Goal: Check status: Check status

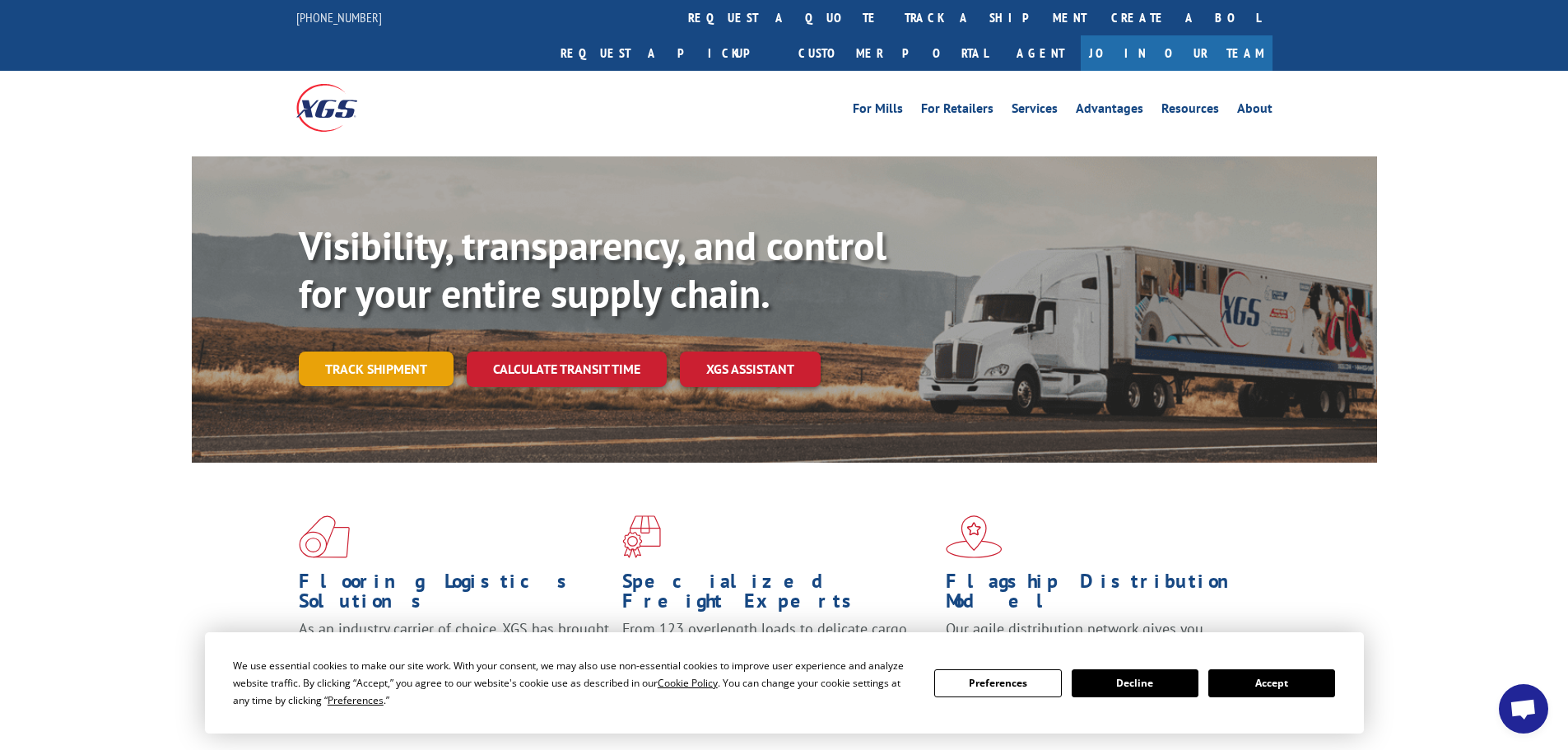
click at [431, 351] on link "Track shipment" at bounding box center [376, 368] width 155 height 34
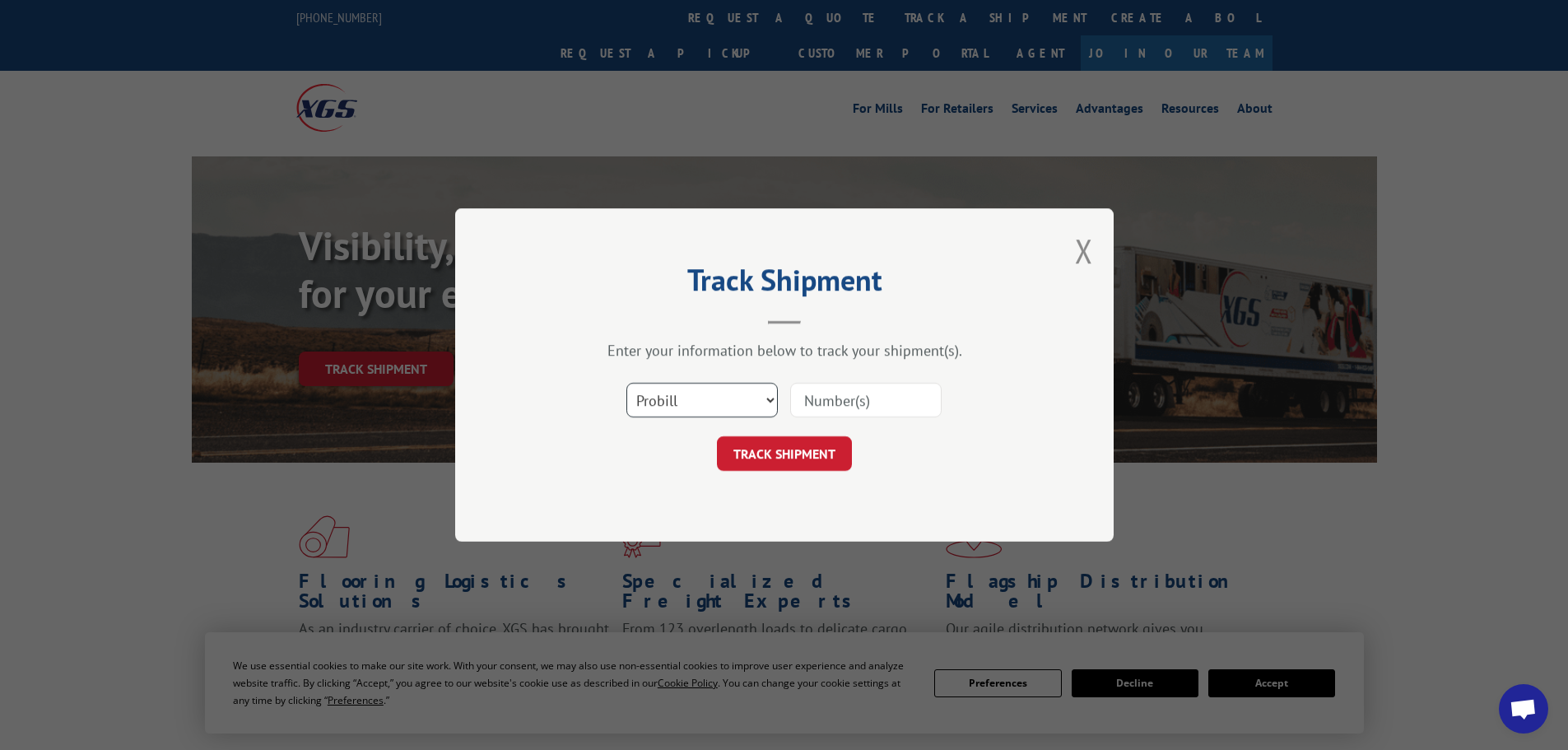
click at [766, 399] on select "Select category... Probill BOL PO" at bounding box center [701, 400] width 152 height 34
select select "bol"
click at [626, 383] on select "Select category... Probill BOL PO" at bounding box center [701, 400] width 152 height 34
click at [822, 409] on input at bounding box center [866, 400] width 152 height 34
paste input "5163354"
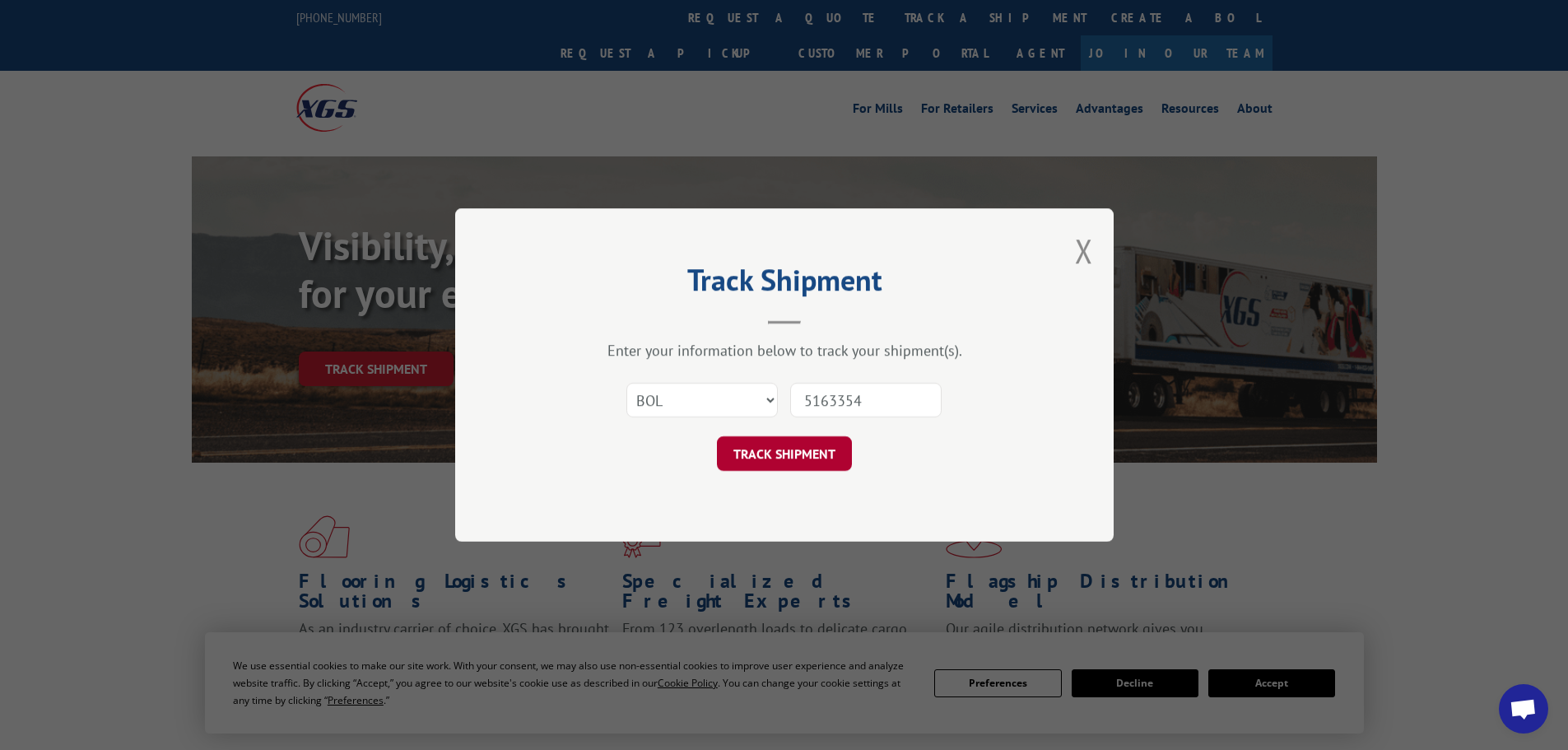
type input "5163354"
click at [786, 468] on button "TRACK SHIPMENT" at bounding box center [784, 453] width 135 height 34
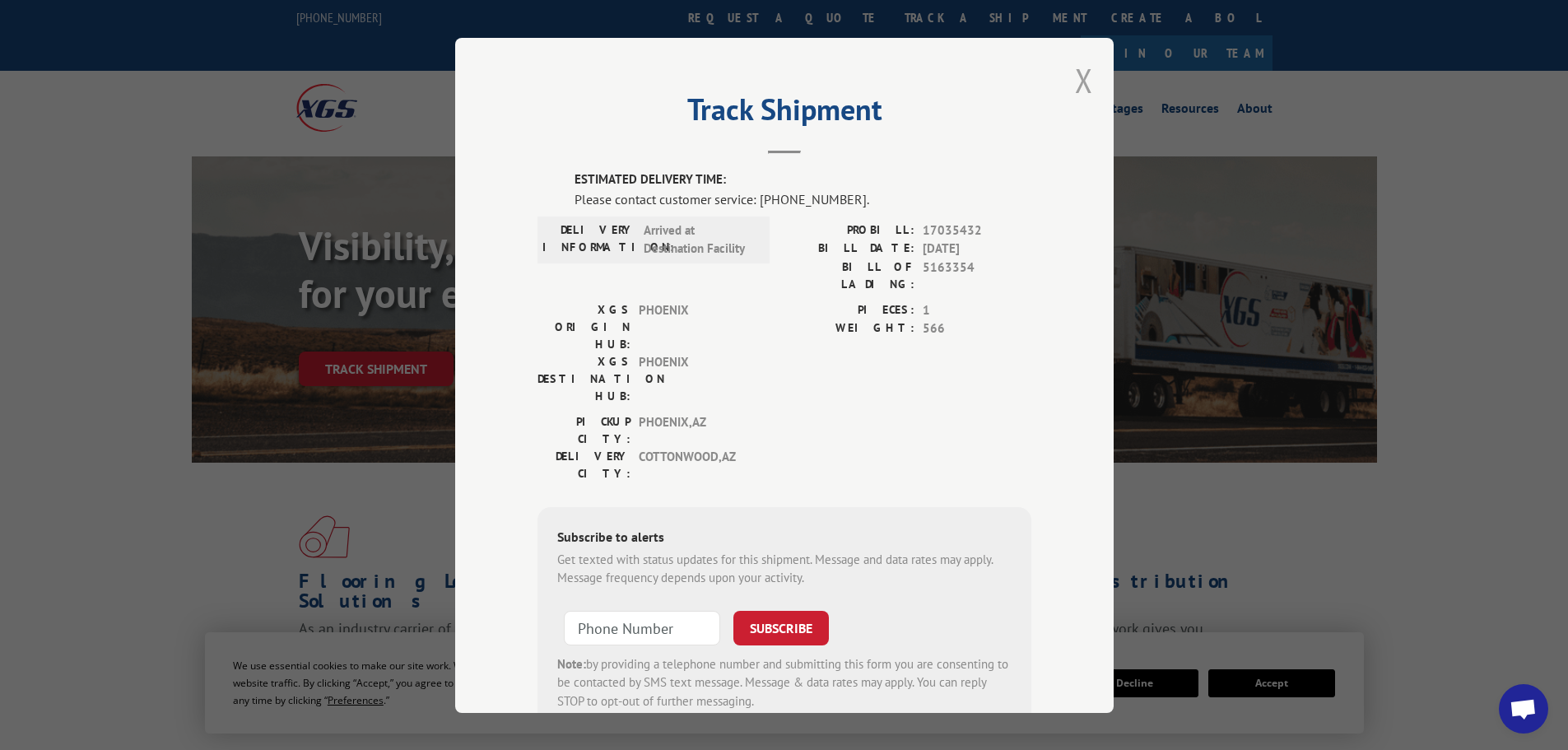
click at [1075, 84] on button "Close modal" at bounding box center [1084, 80] width 18 height 44
